Goal: Check status: Check status

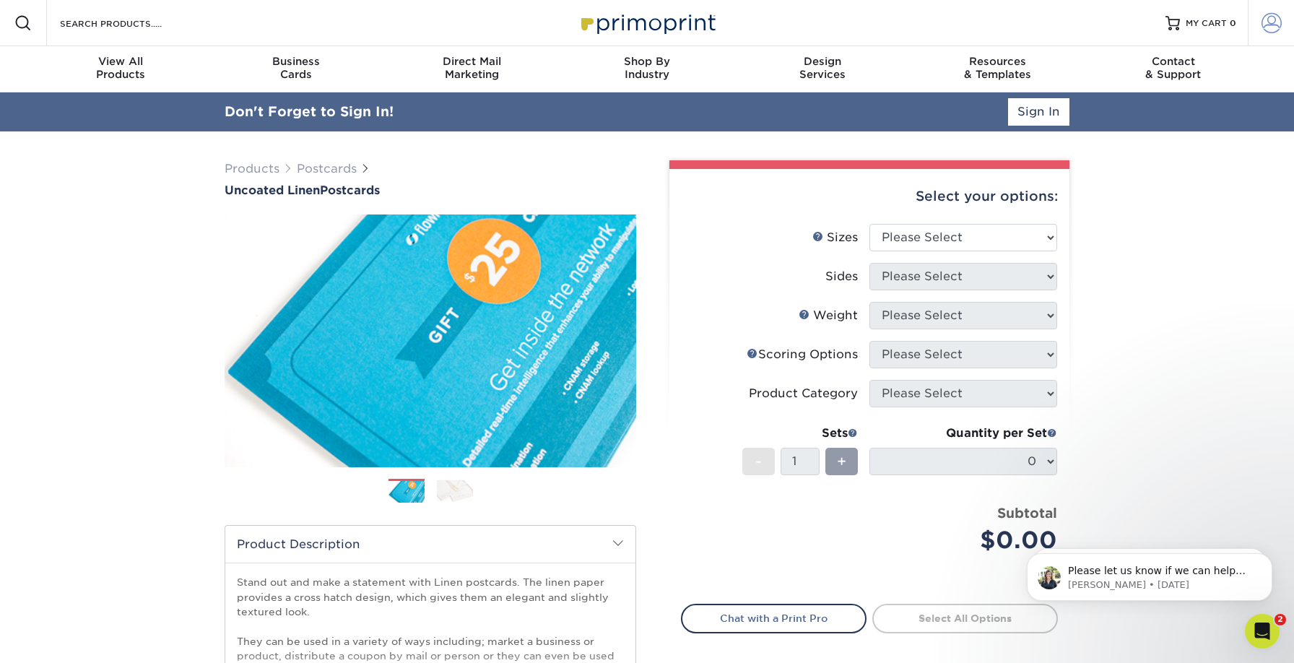
click at [1263, 22] on span at bounding box center [1272, 23] width 20 height 20
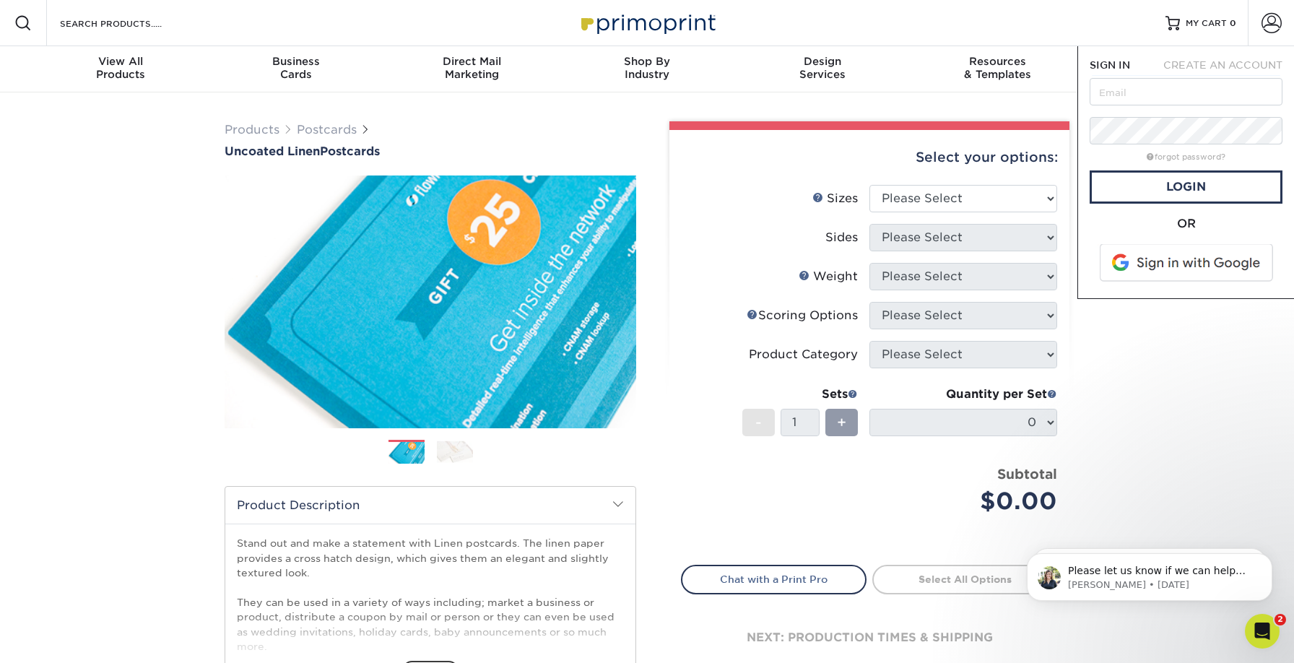
click at [1125, 266] on span at bounding box center [1187, 263] width 184 height 38
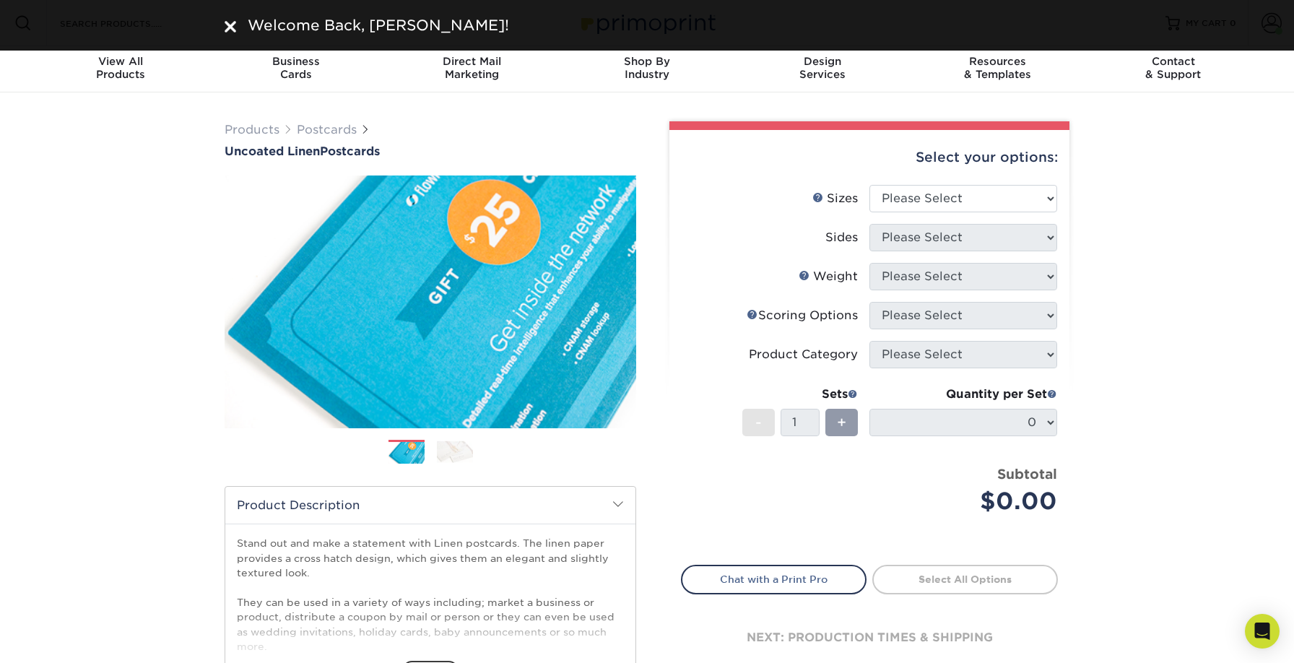
click at [1153, 118] on div "Products Postcards Uncoated Linen Postcards Previous Next show more 100" at bounding box center [647, 459] width 1294 height 734
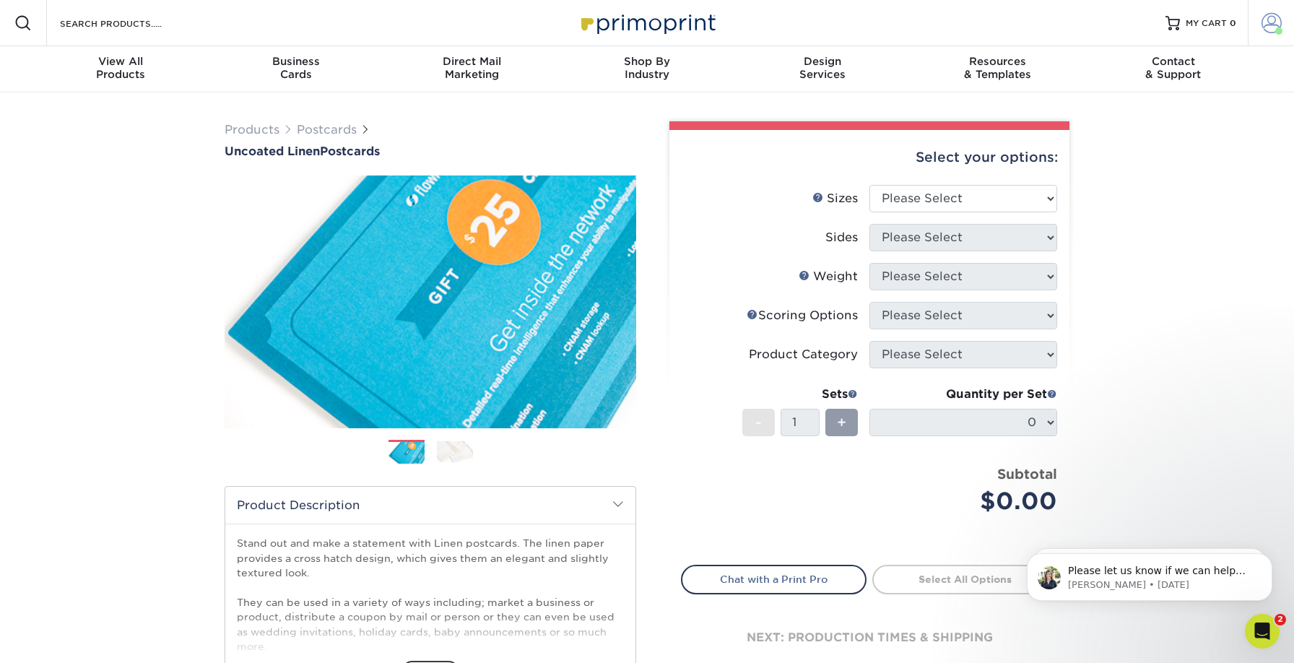
click at [1269, 23] on span at bounding box center [1272, 23] width 20 height 20
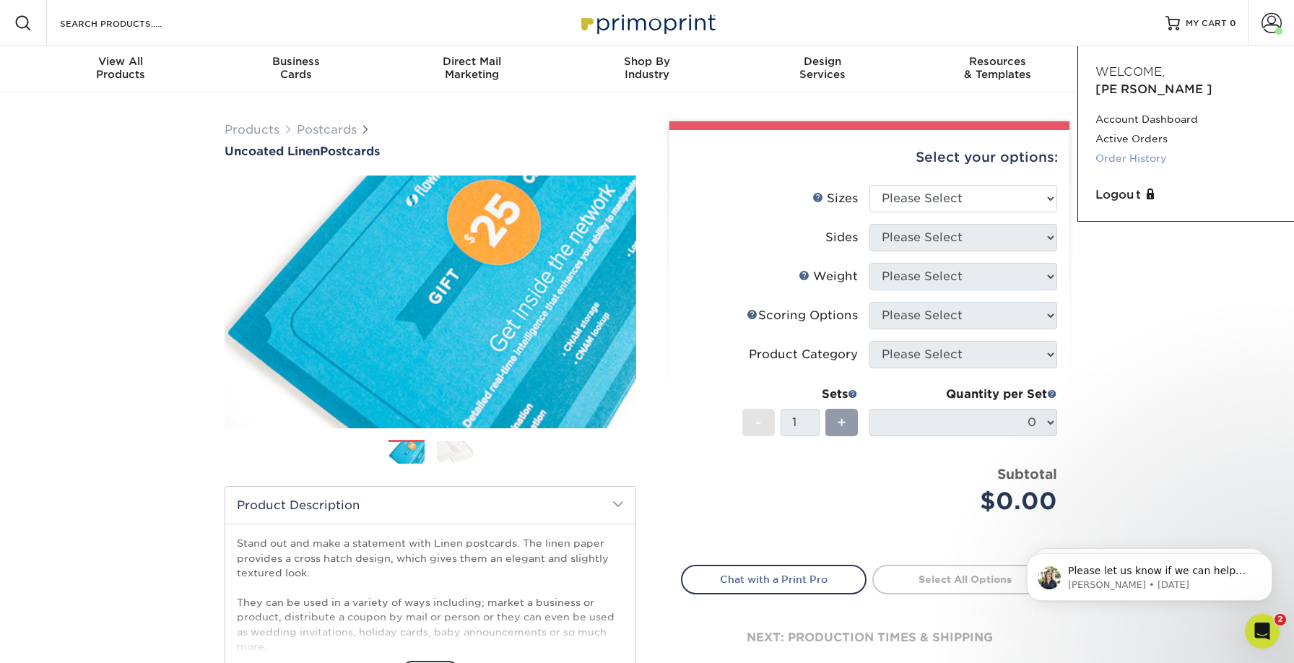
click at [1147, 149] on link "Order History" at bounding box center [1185, 158] width 181 height 19
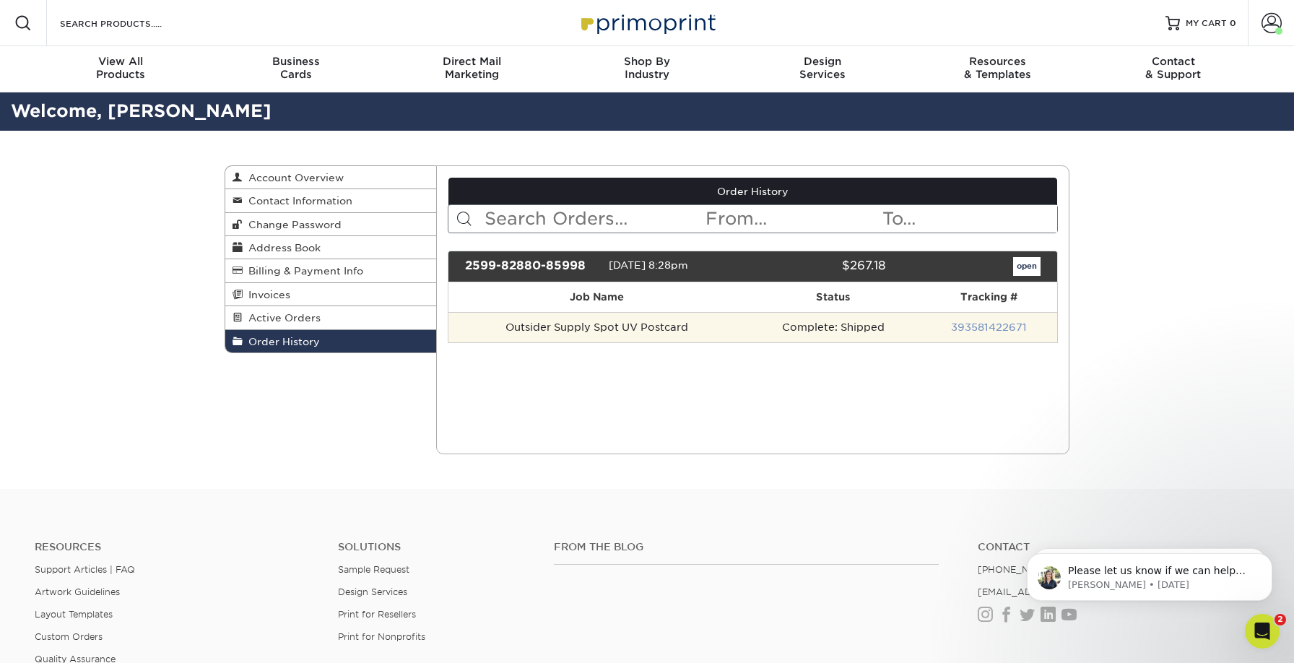
click at [976, 327] on link "393581422671" at bounding box center [989, 327] width 76 height 12
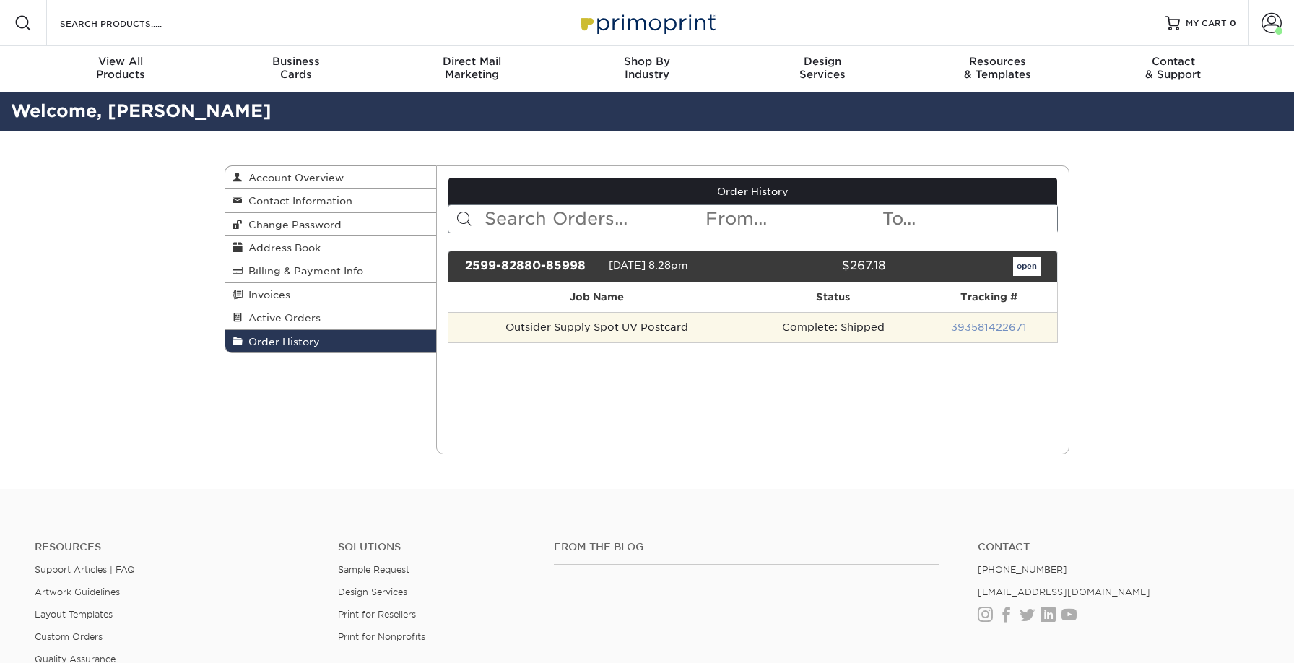
click at [980, 326] on link "393581422671" at bounding box center [989, 327] width 76 height 12
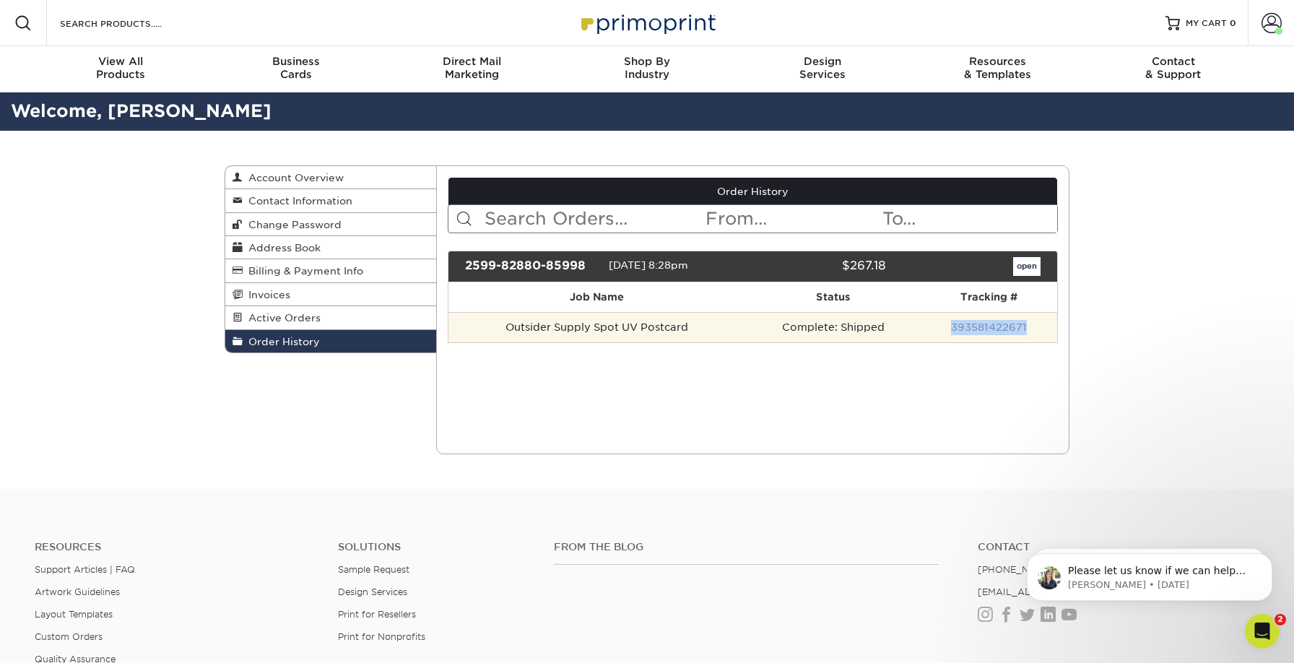
drag, startPoint x: 1037, startPoint y: 328, endPoint x: 955, endPoint y: 331, distance: 82.4
click at [955, 331] on td "393581422671" at bounding box center [989, 327] width 136 height 30
copy link "393581422671"
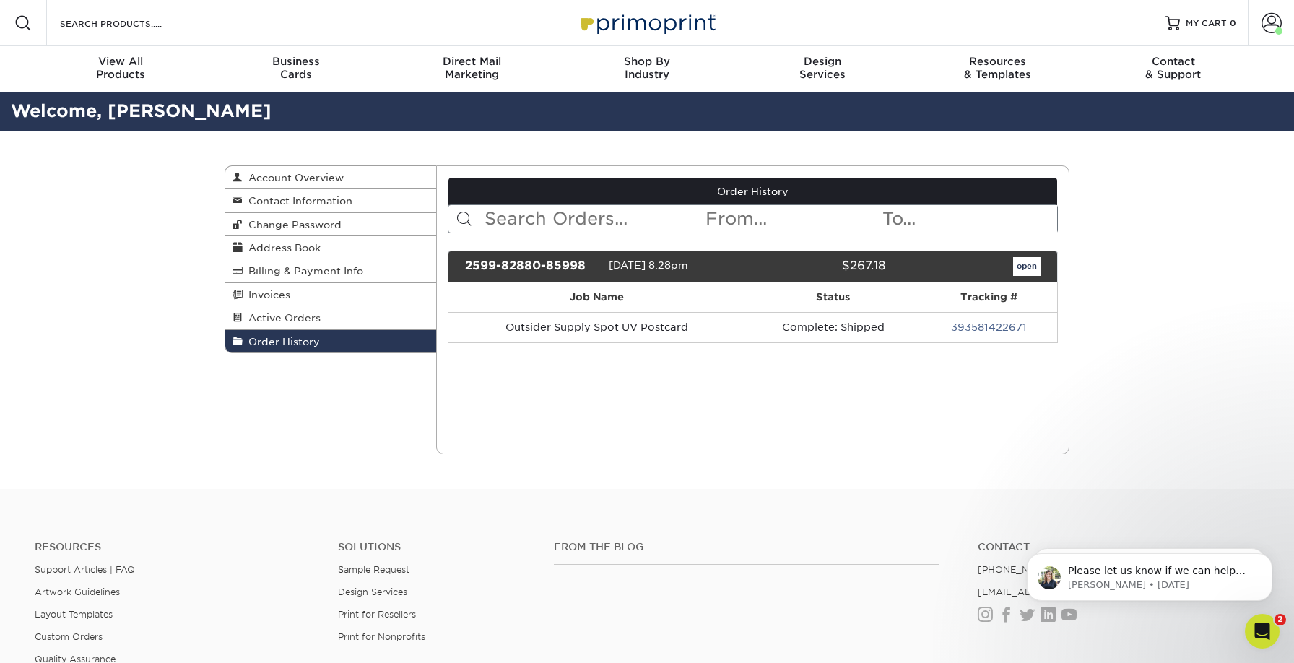
click at [685, 344] on div "2599-82880-85998 09/09/2025 8:28pm $267.18 open Job Name" at bounding box center [753, 306] width 611 height 110
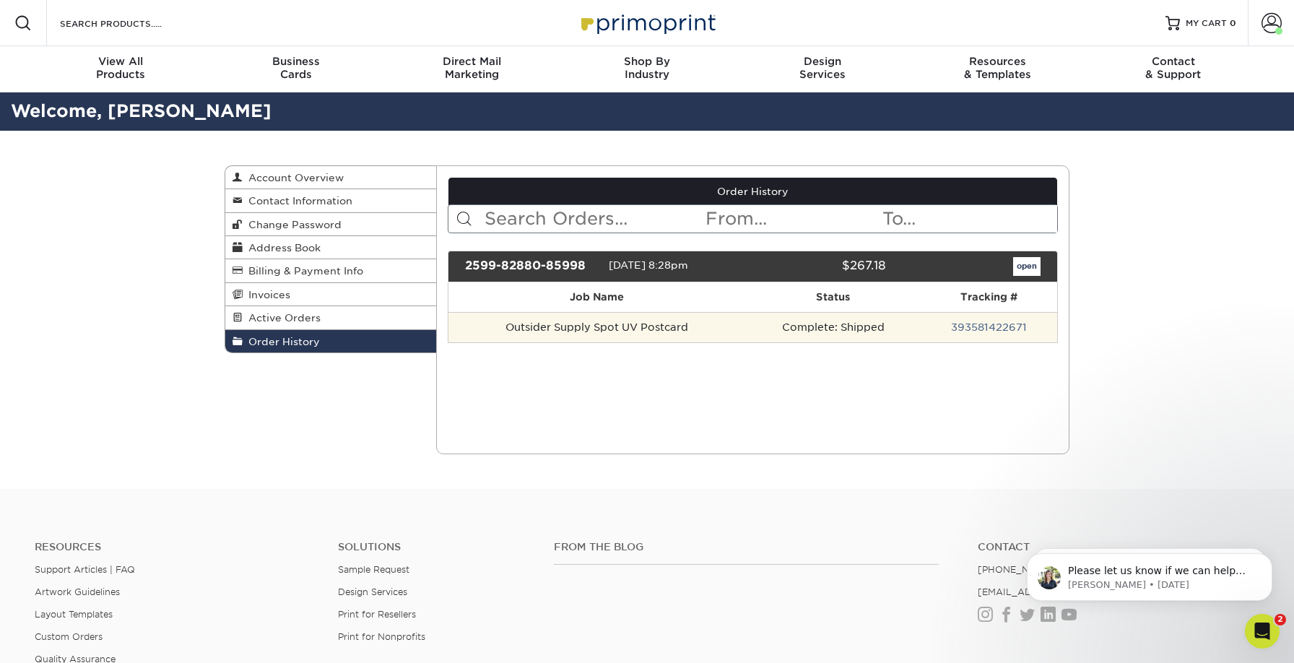
click at [669, 322] on td "Outsider Supply Spot UV Postcard" at bounding box center [596, 327] width 297 height 30
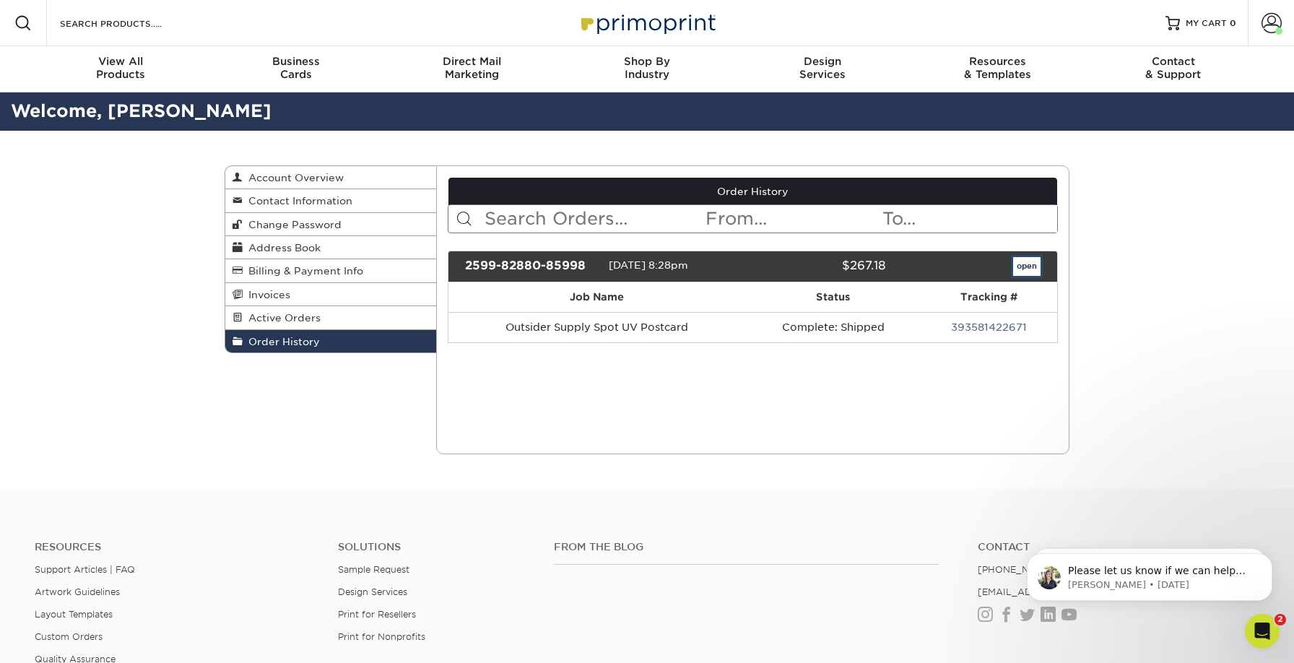
click at [1029, 268] on link "open" at bounding box center [1026, 266] width 27 height 19
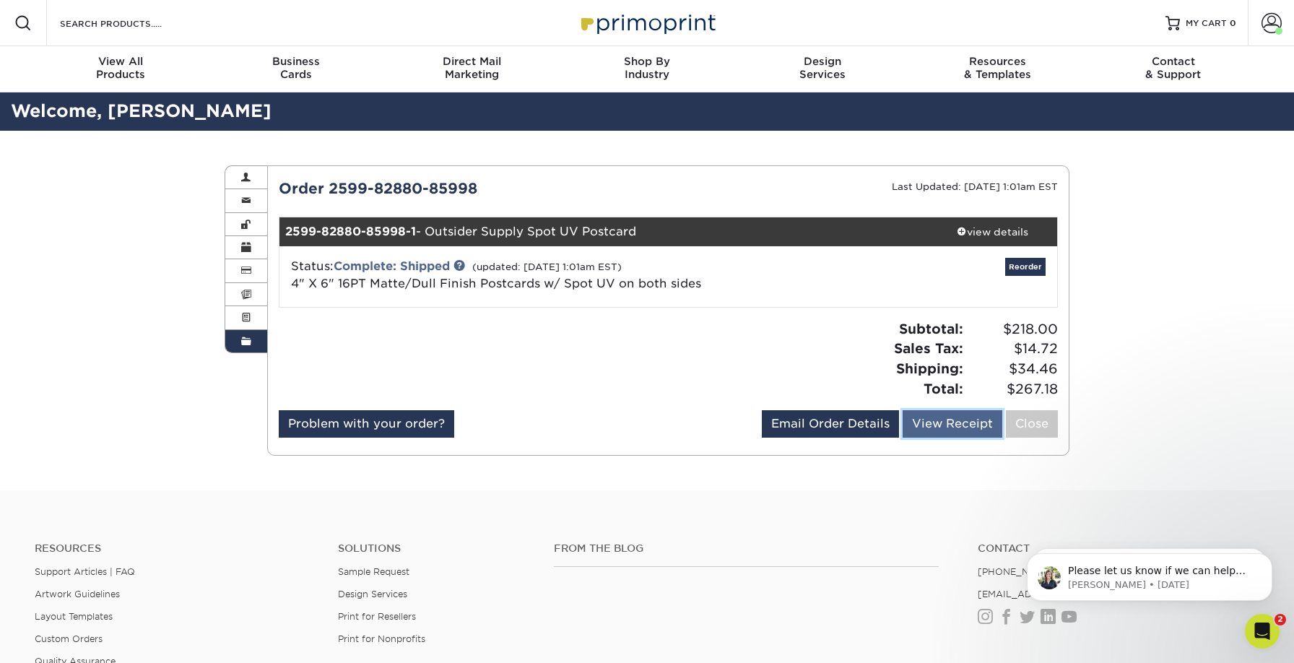
click at [940, 426] on link "View Receipt" at bounding box center [953, 423] width 100 height 27
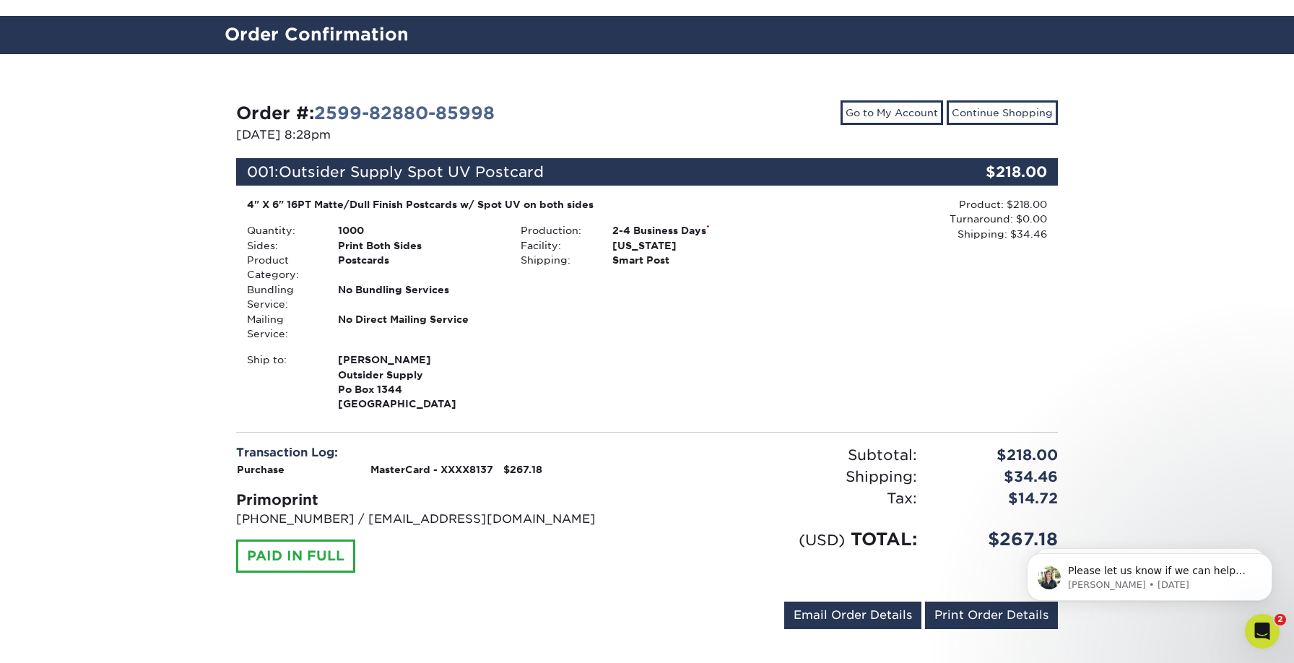
scroll to position [79, 0]
